Goal: Navigation & Orientation: Find specific page/section

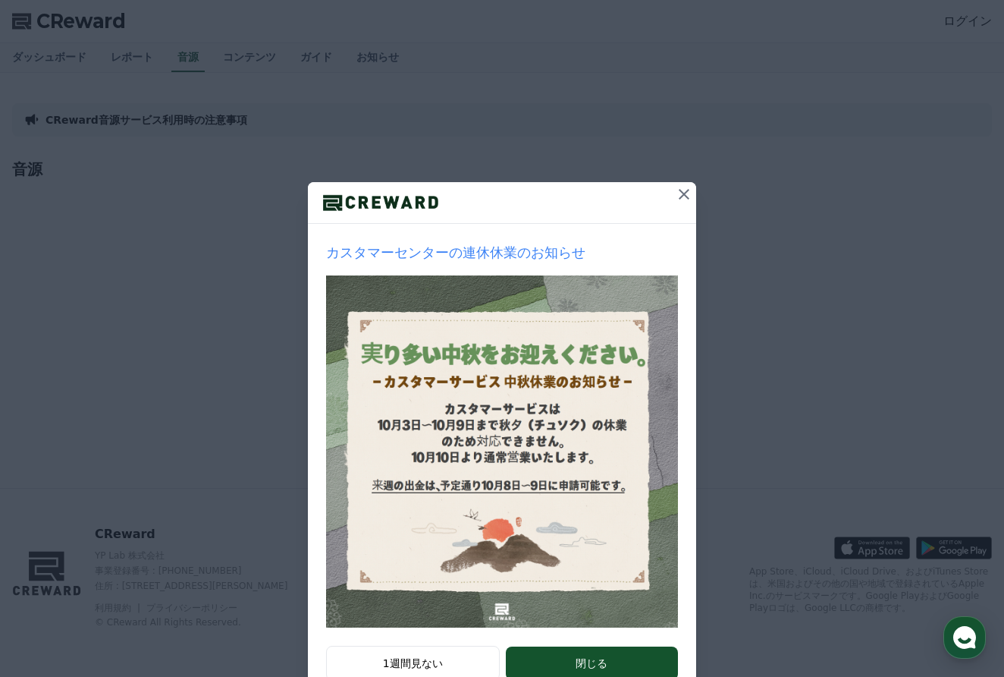
click at [682, 196] on icon at bounding box center [684, 194] width 11 height 11
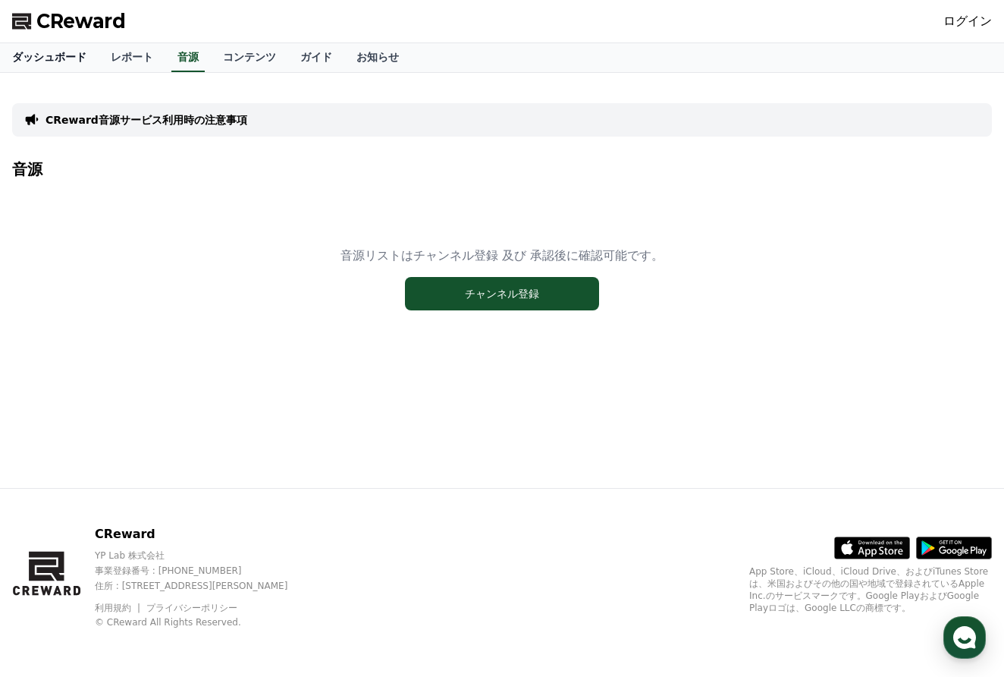
click at [61, 55] on link "ダッシュボード" at bounding box center [49, 57] width 99 height 29
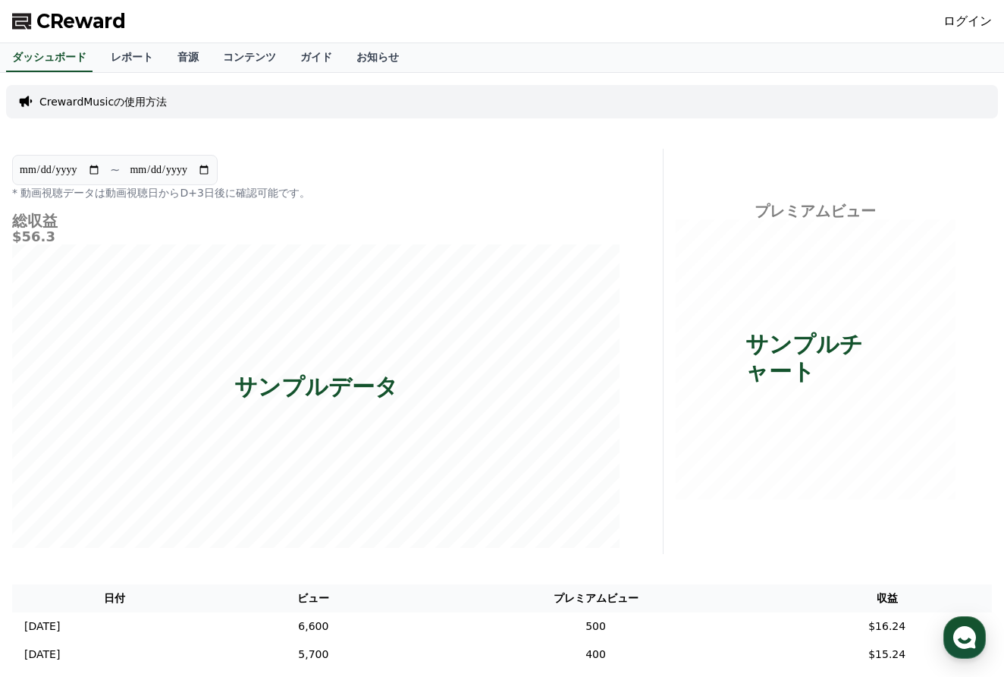
click at [956, 20] on link "ログイン" at bounding box center [968, 21] width 49 height 18
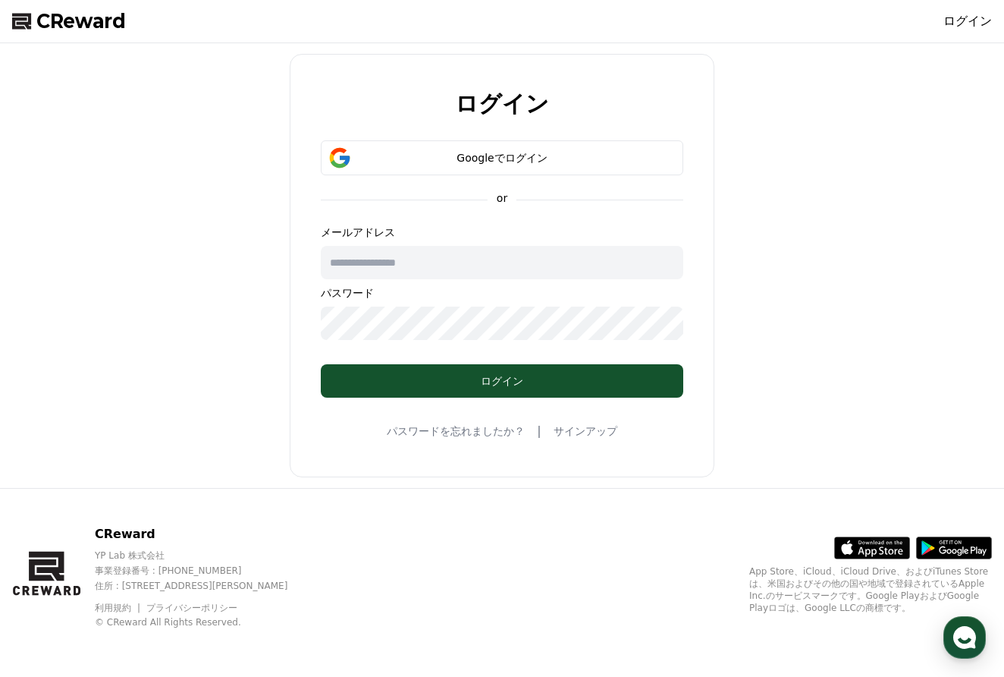
click at [455, 259] on input "text" at bounding box center [502, 262] width 363 height 33
type input "**********"
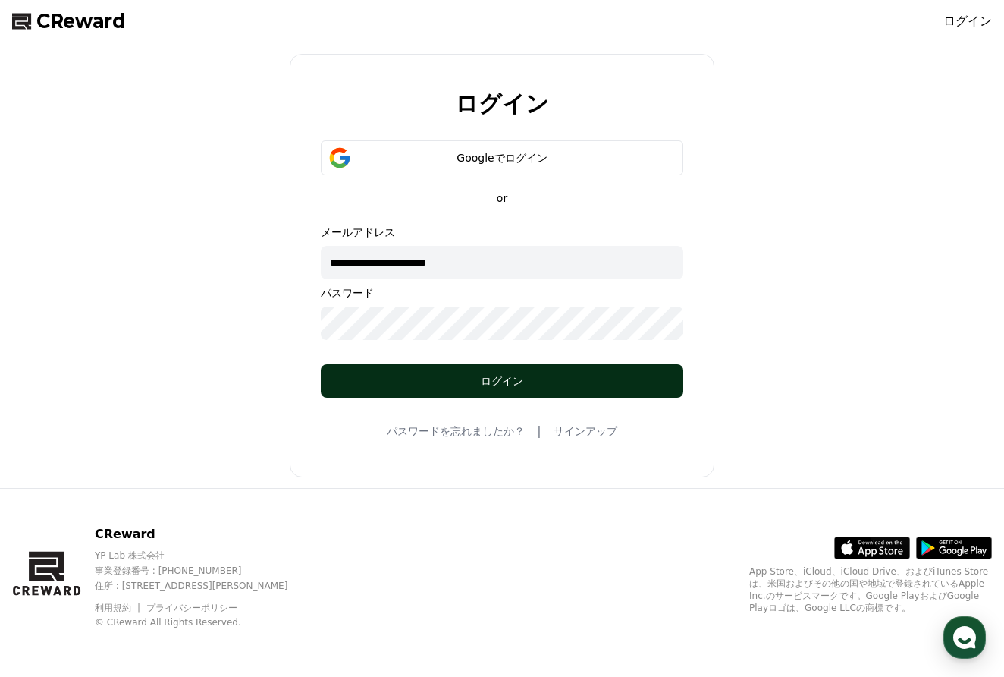
click at [443, 378] on div "ログイン" at bounding box center [502, 380] width 302 height 15
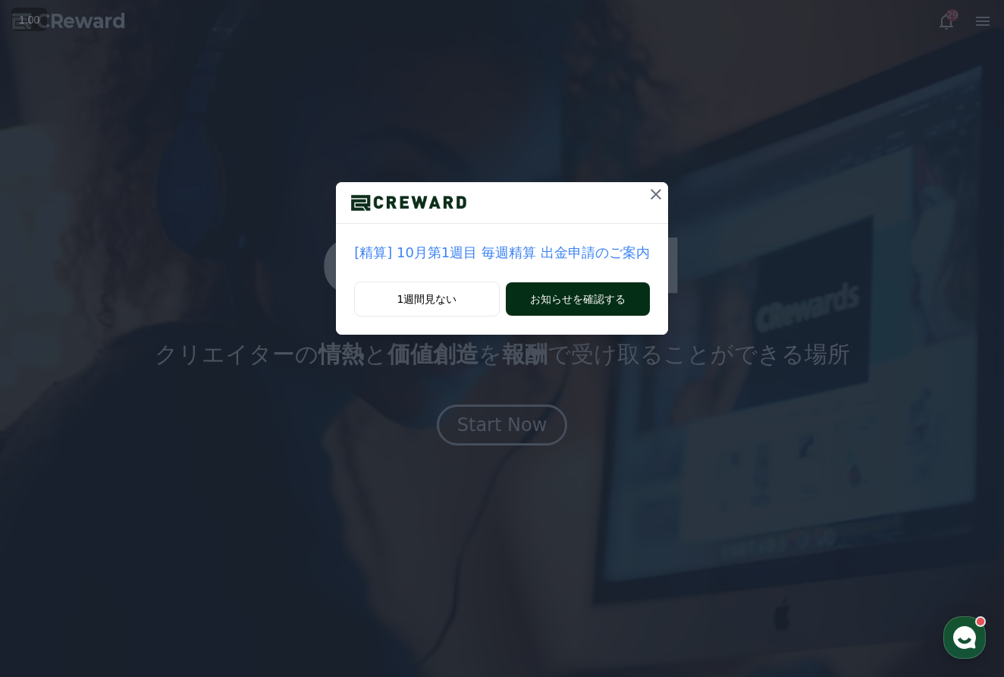
click at [610, 295] on button "お知らせを確認する" at bounding box center [578, 298] width 144 height 33
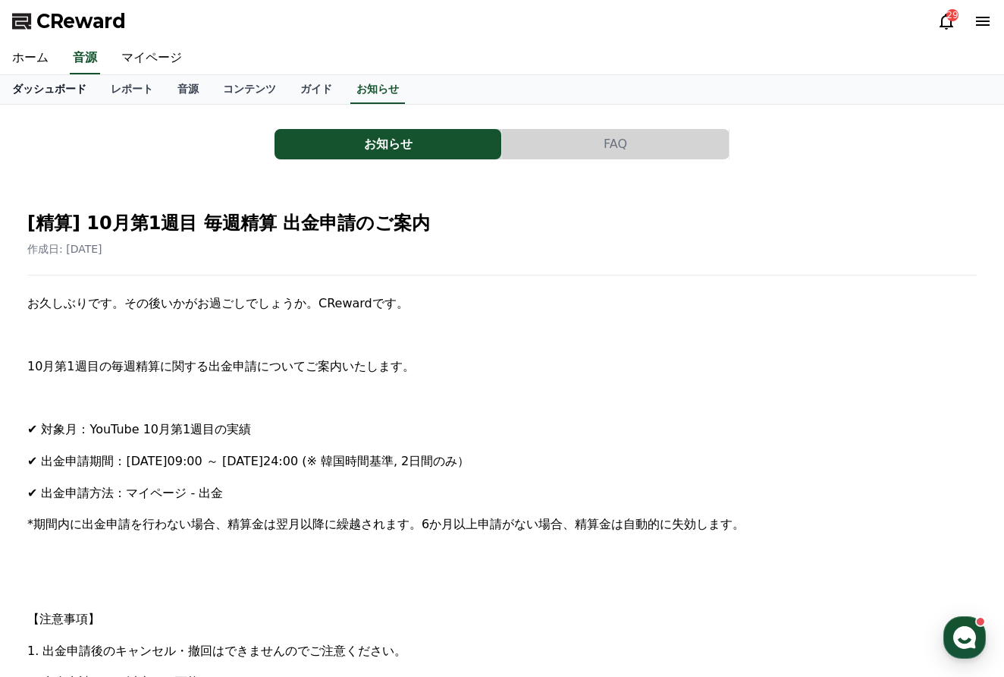
click at [32, 90] on link "ダッシュボード" at bounding box center [49, 89] width 99 height 29
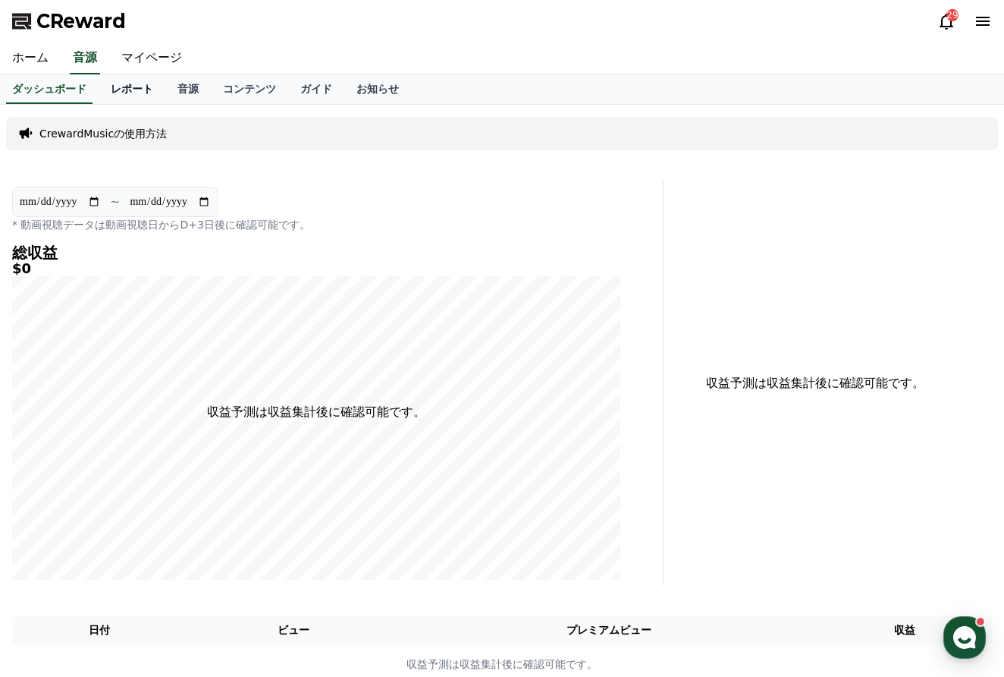
click at [113, 89] on link "レポート" at bounding box center [132, 89] width 67 height 29
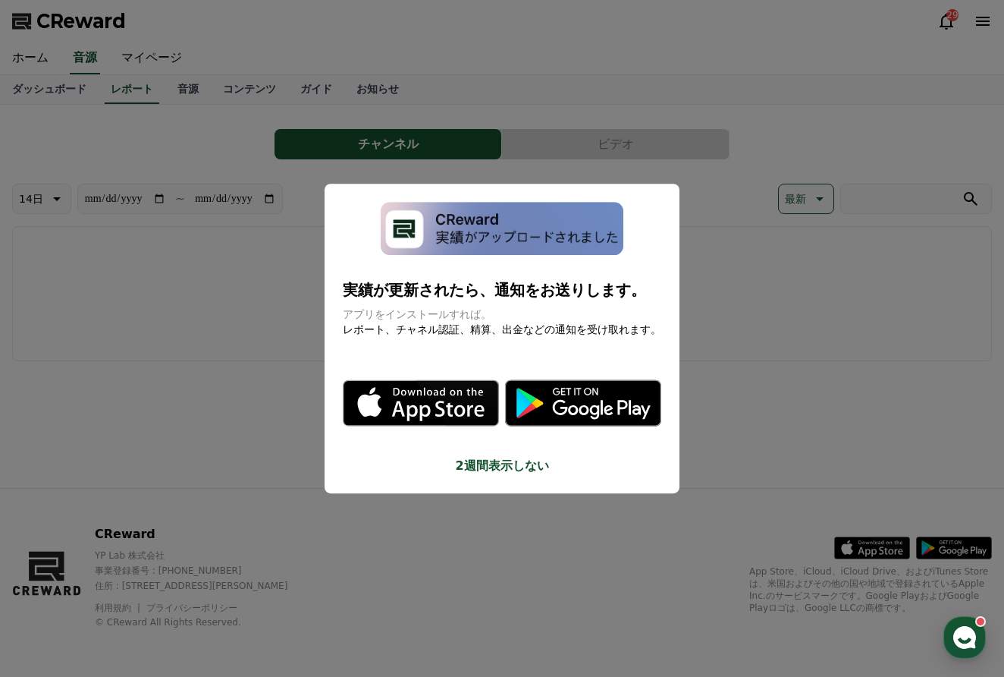
click at [67, 89] on button "close modal" at bounding box center [502, 338] width 1004 height 677
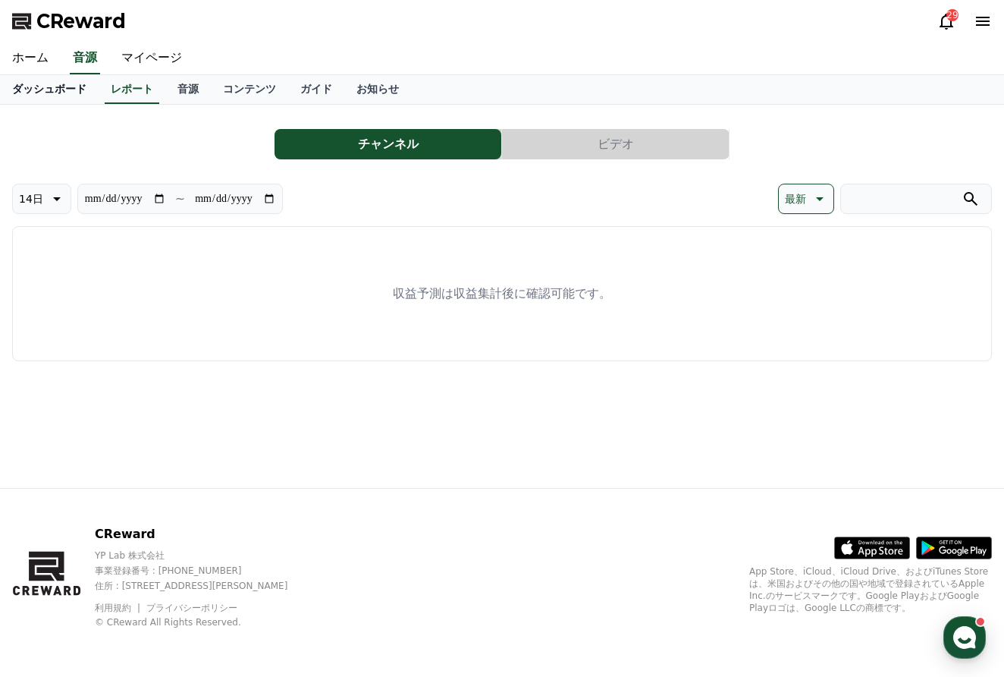
click at [52, 98] on link "ダッシュボード" at bounding box center [49, 89] width 99 height 29
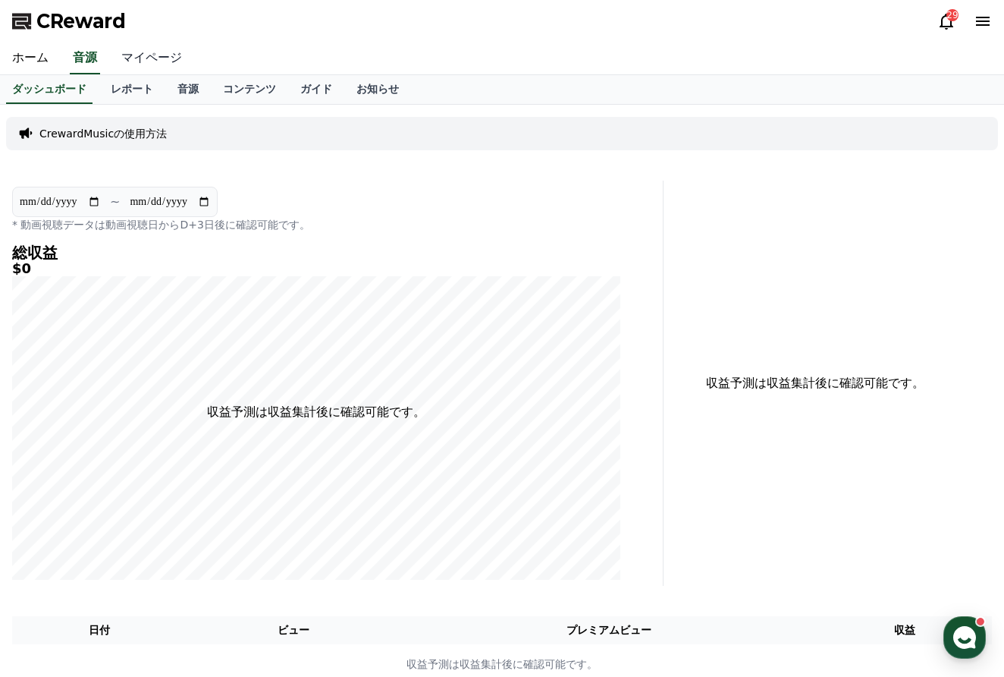
click at [162, 56] on link "マイページ" at bounding box center [151, 58] width 85 height 32
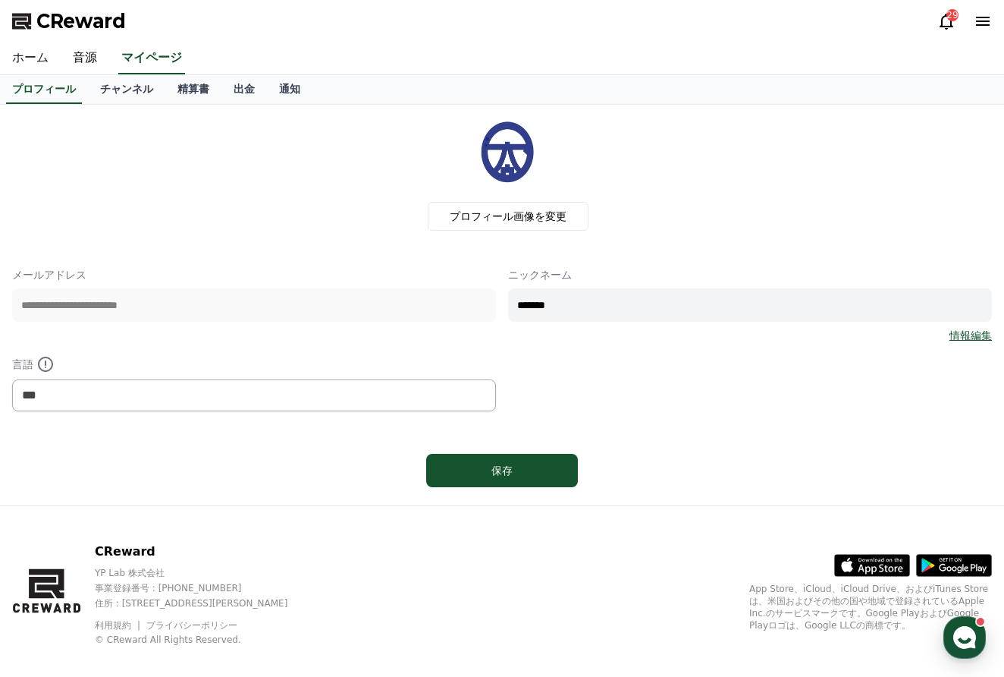
click at [29, 58] on link "ホーム" at bounding box center [30, 58] width 61 height 32
